Goal: Task Accomplishment & Management: Manage account settings

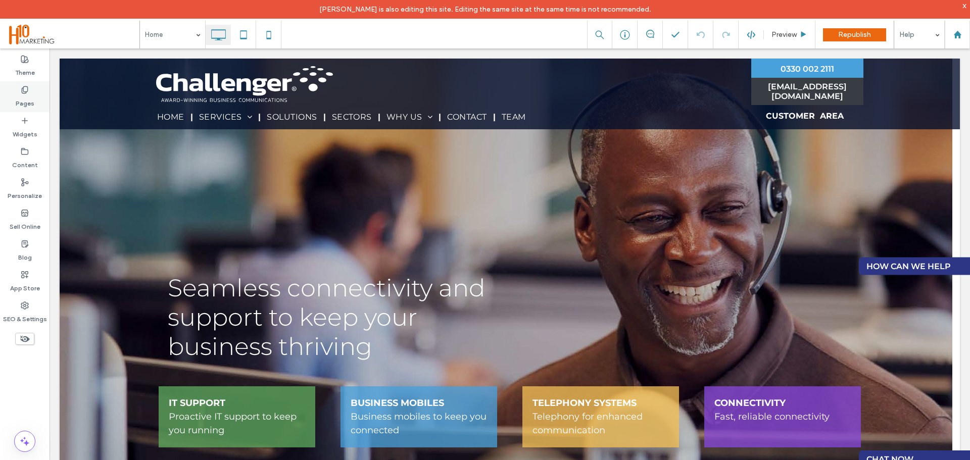
click at [22, 106] on label "Pages" at bounding box center [25, 101] width 19 height 14
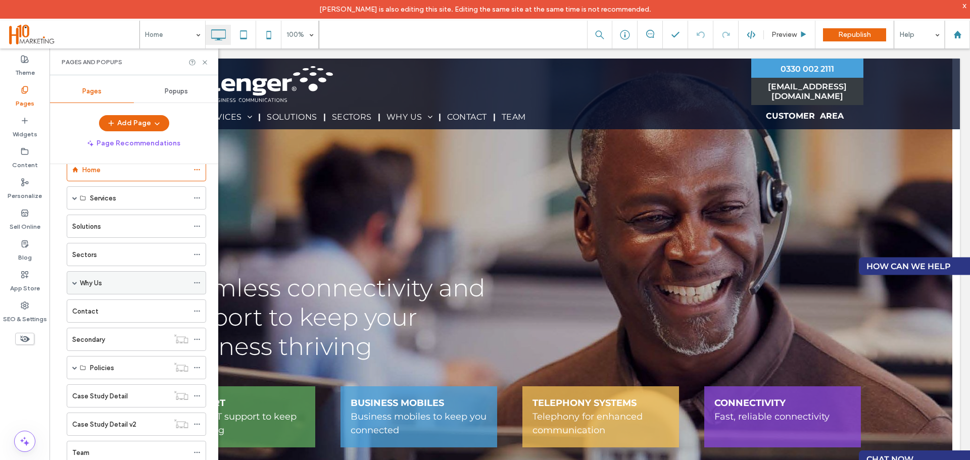
scroll to position [34, 0]
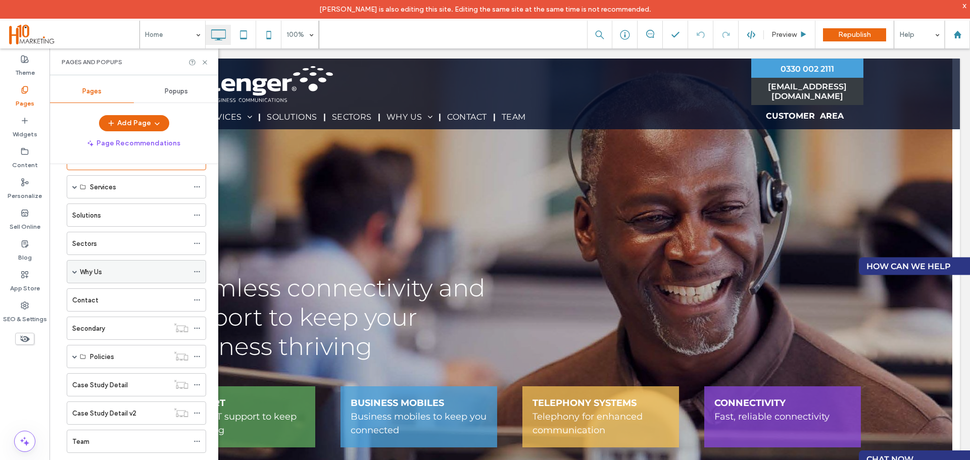
click at [74, 271] on span at bounding box center [74, 271] width 5 height 5
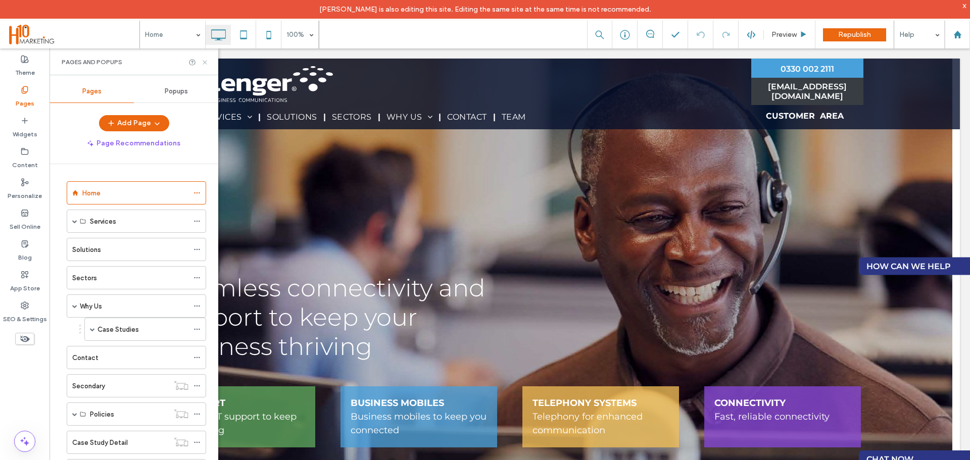
click at [206, 63] on use at bounding box center [205, 62] width 4 height 4
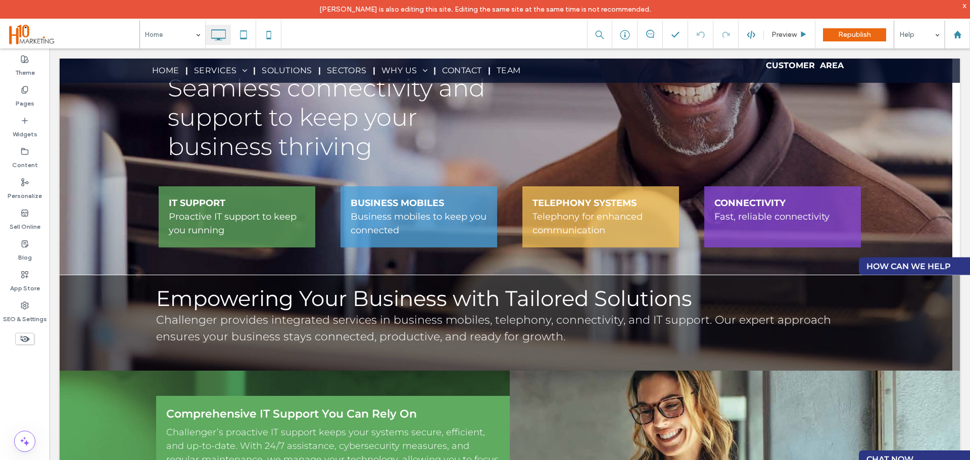
scroll to position [73, 0]
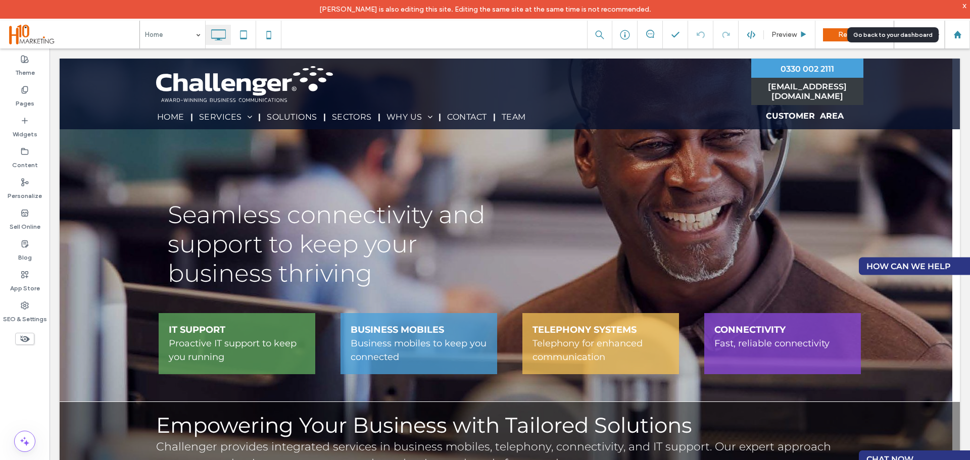
click at [964, 33] on div at bounding box center [958, 34] width 24 height 9
